Goal: Task Accomplishment & Management: Manage account settings

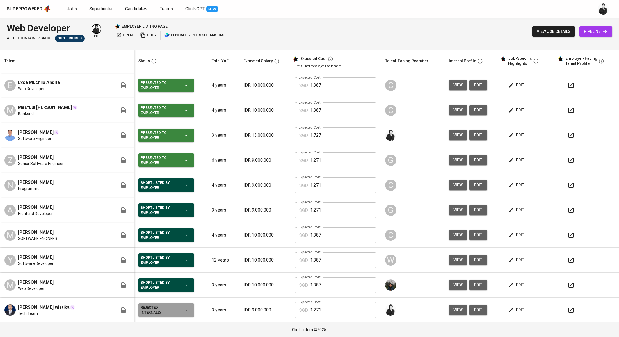
click at [70, 8] on span "Jobs" at bounding box center [72, 8] width 10 height 5
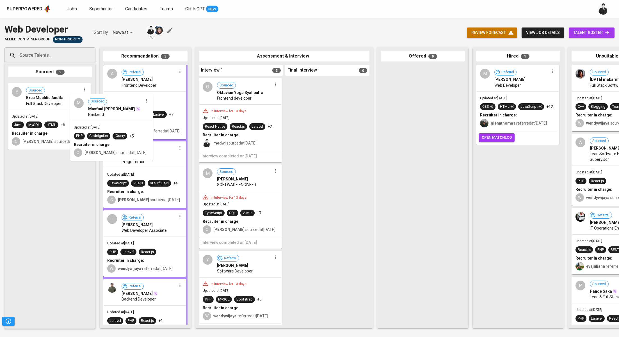
drag, startPoint x: 56, startPoint y: 100, endPoint x: 119, endPoint y: 113, distance: 64.8
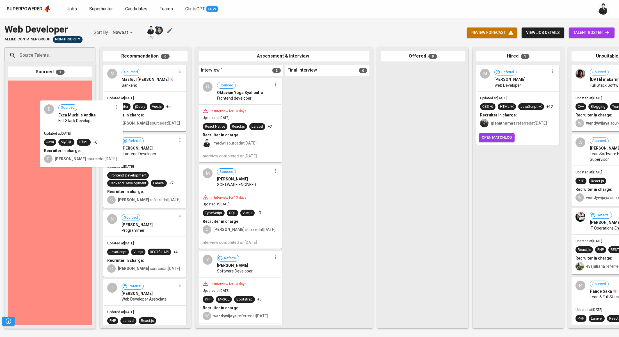
drag, startPoint x: 112, startPoint y: 130, endPoint x: 142, endPoint y: 145, distance: 34.1
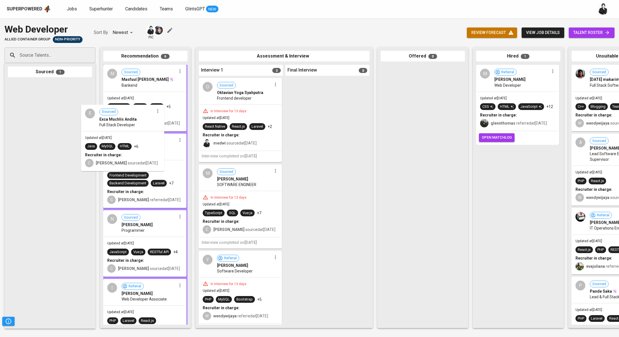
drag, startPoint x: 58, startPoint y: 112, endPoint x: 136, endPoint y: 137, distance: 81.7
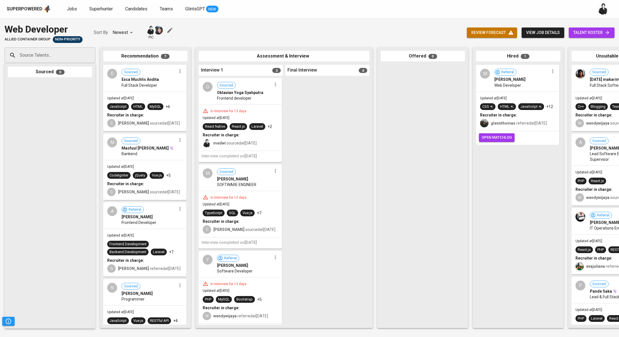
click at [590, 33] on span "talent roster" at bounding box center [591, 32] width 37 height 7
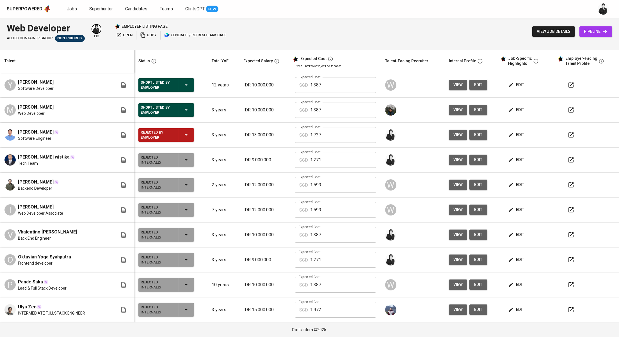
scroll to position [95, 0]
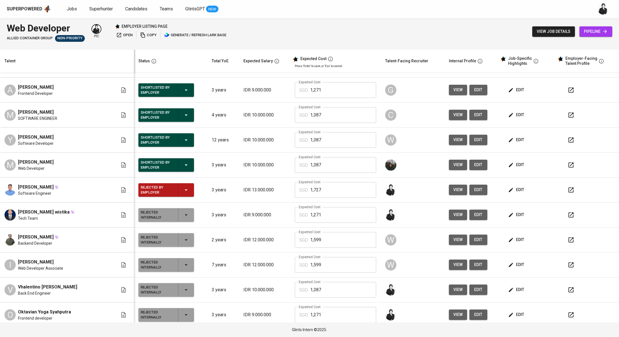
click at [593, 33] on span "pipeline" at bounding box center [596, 31] width 24 height 7
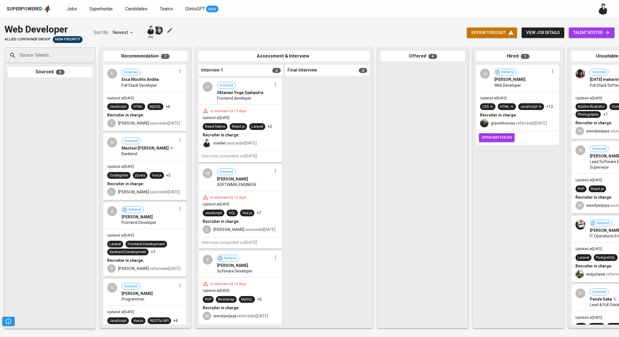
click at [38, 55] on input "Source Talents..." at bounding box center [47, 55] width 59 height 11
paste input "ardy.putrautama53@gmail.com"
type input "ardy.putrautama53@gmail.com"
click at [48, 73] on div "[PERSON_NAME]" at bounding box center [62, 71] width 78 height 6
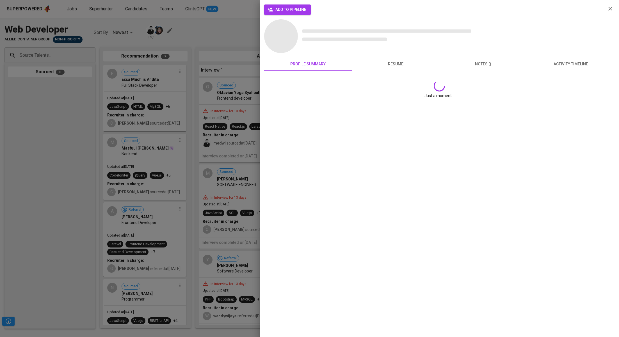
scroll to position [0, 0]
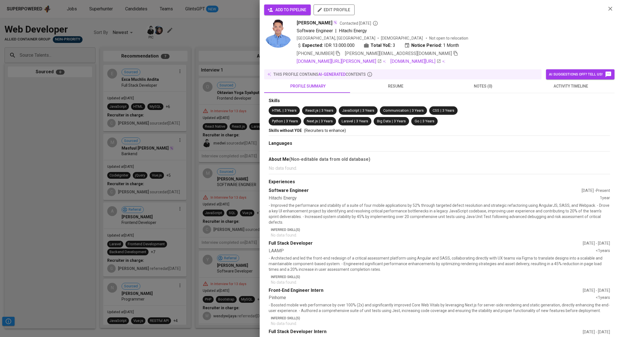
click at [297, 10] on span "add to pipeline" at bounding box center [287, 9] width 38 height 7
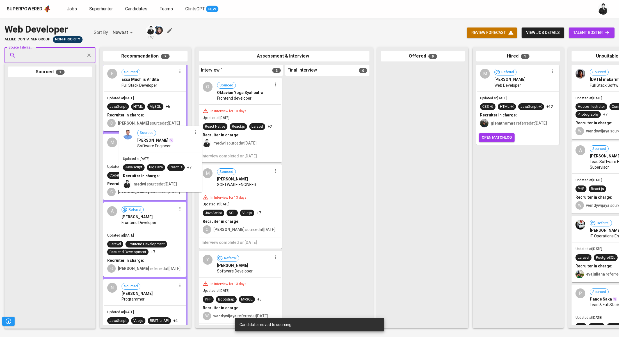
drag, startPoint x: 39, startPoint y: 108, endPoint x: 154, endPoint y: 153, distance: 123.6
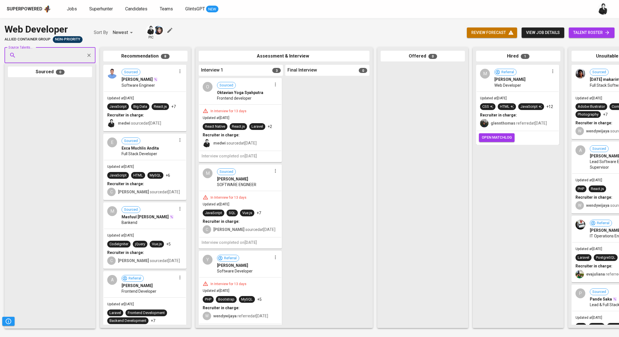
paste input "abikhoir42@gmail.com"
type input "abikhoir42@gmail.com"
click at [72, 77] on li "Abi Khoir Naufal Zaqli Web Developer abikhoir42@gmail.com" at bounding box center [49, 76] width 91 height 20
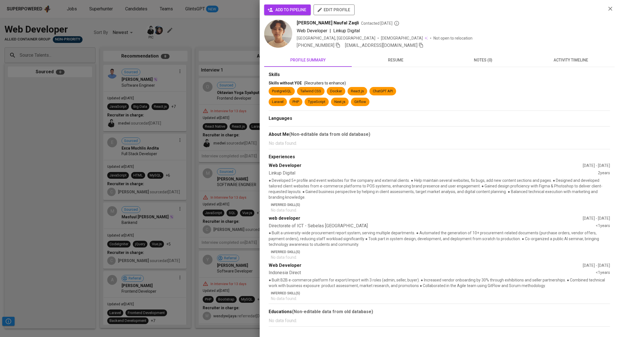
click at [295, 6] on button "add to pipeline" at bounding box center [287, 9] width 47 height 11
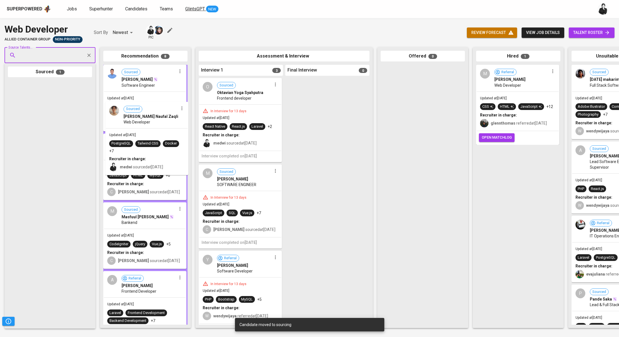
drag, startPoint x: 48, startPoint y: 103, endPoint x: 200, endPoint y: 10, distance: 178.3
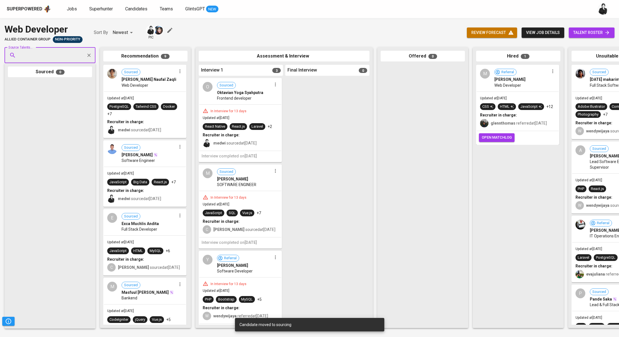
click at [69, 57] on input "Source Talents..." at bounding box center [47, 55] width 59 height 11
paste input "irfanfandi38@gmail.com"
type input "irfanfandi38@gmail.com"
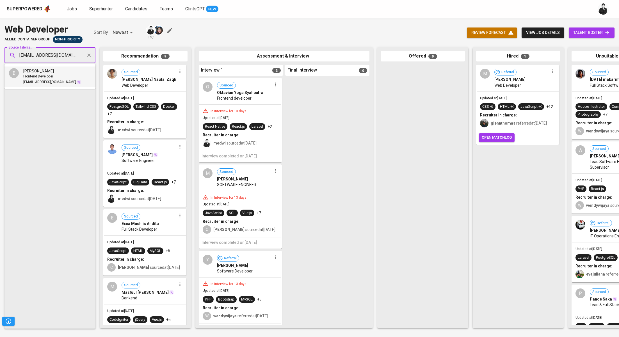
click at [65, 72] on div "[PERSON_NAME]" at bounding box center [52, 71] width 58 height 6
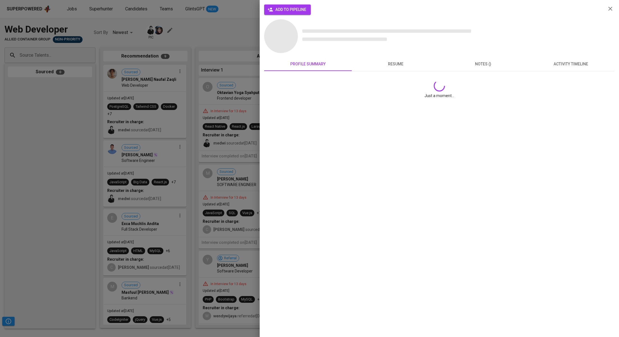
click at [290, 10] on span "add to pipeline" at bounding box center [287, 9] width 38 height 7
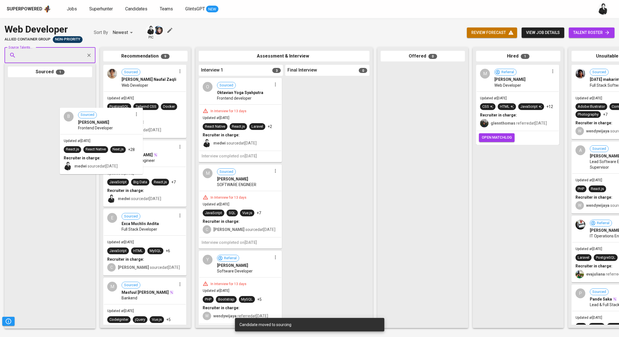
drag, startPoint x: 55, startPoint y: 91, endPoint x: 136, endPoint y: 128, distance: 89.0
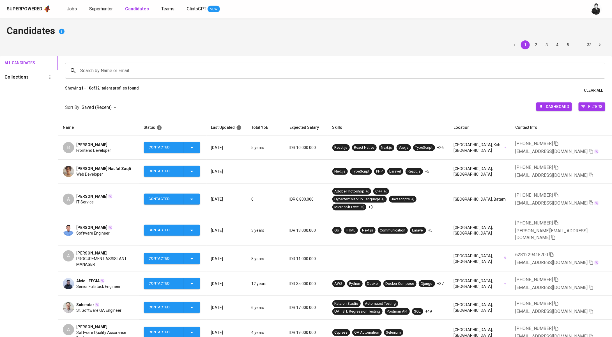
click at [87, 225] on span "[PERSON_NAME]" at bounding box center [91, 228] width 31 height 6
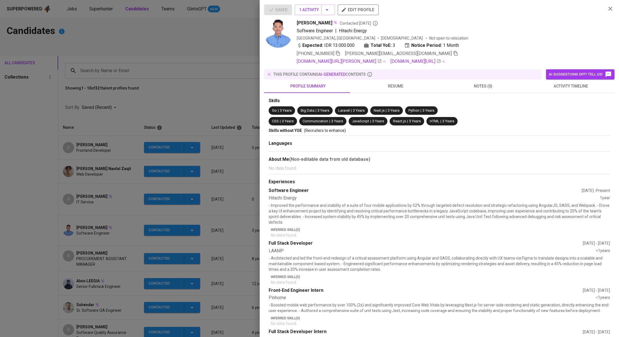
click at [453, 54] on icon "button" at bounding box center [455, 53] width 5 height 5
click at [184, 85] on div at bounding box center [309, 168] width 619 height 337
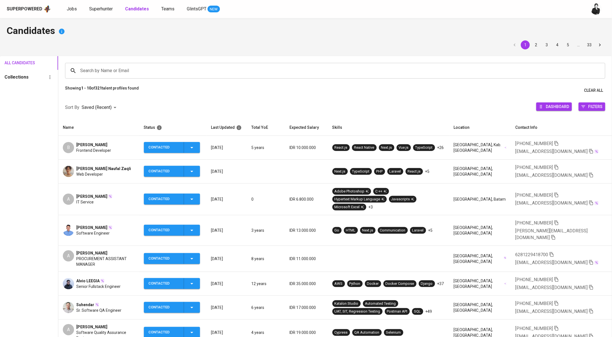
click at [109, 167] on span "[PERSON_NAME] Naufal Zaqli" at bounding box center [103, 169] width 55 height 6
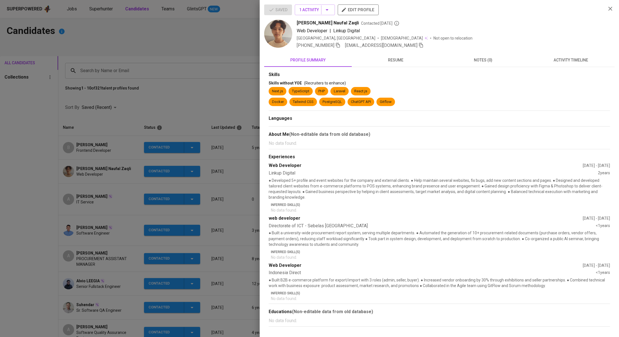
click at [419, 45] on icon "button" at bounding box center [421, 45] width 4 height 5
click at [143, 56] on div at bounding box center [309, 168] width 619 height 337
